Goal: Task Accomplishment & Management: Manage account settings

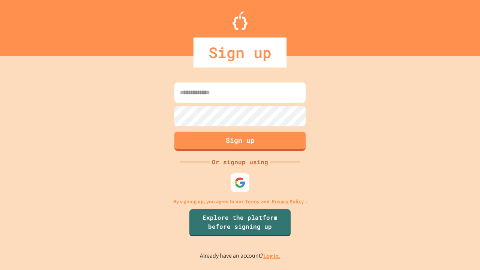
click at [272, 256] on link "Log in." at bounding box center [271, 256] width 17 height 8
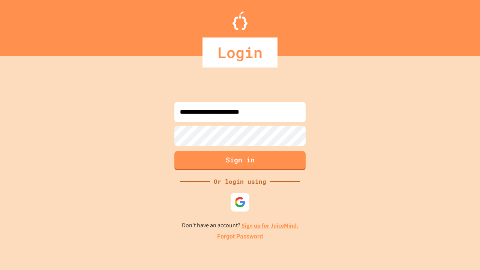
type input "**********"
